Goal: Information Seeking & Learning: Learn about a topic

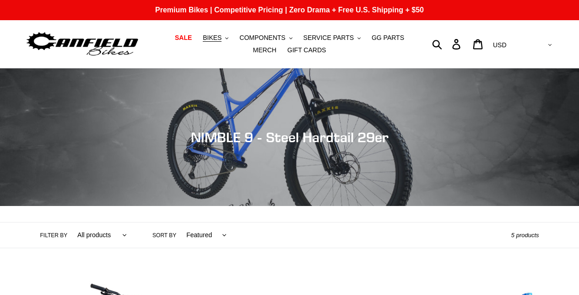
click at [122, 37] on img at bounding box center [82, 44] width 115 height 29
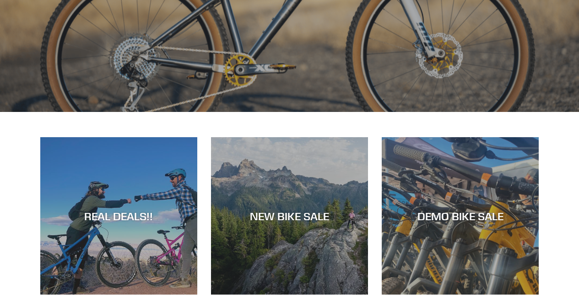
scroll to position [251, 0]
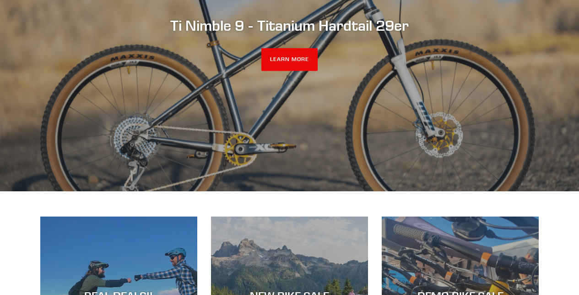
scroll to position [169, 0]
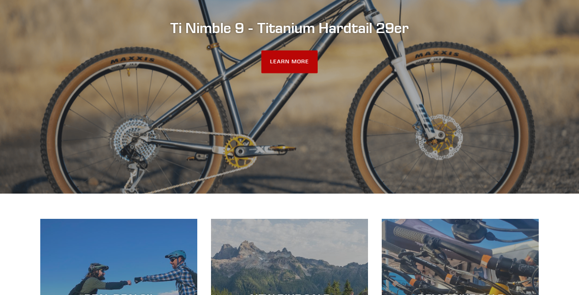
click at [287, 58] on link "LEARN MORE" at bounding box center [290, 61] width 56 height 23
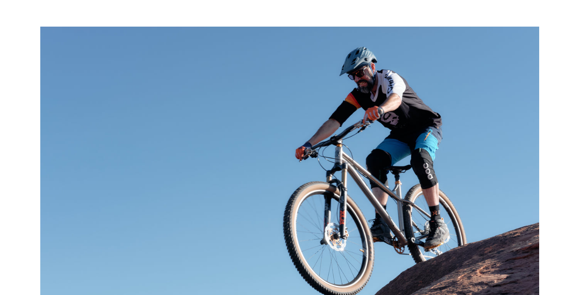
scroll to position [1339, 0]
